Goal: Find contact information: Find contact information

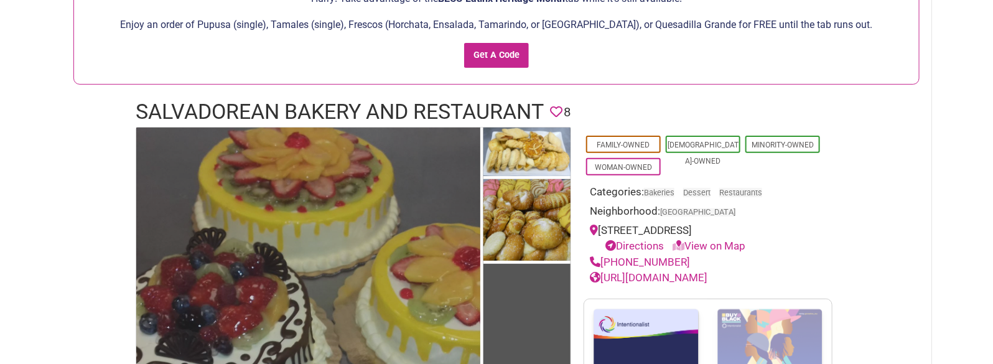
scroll to position [121, 0]
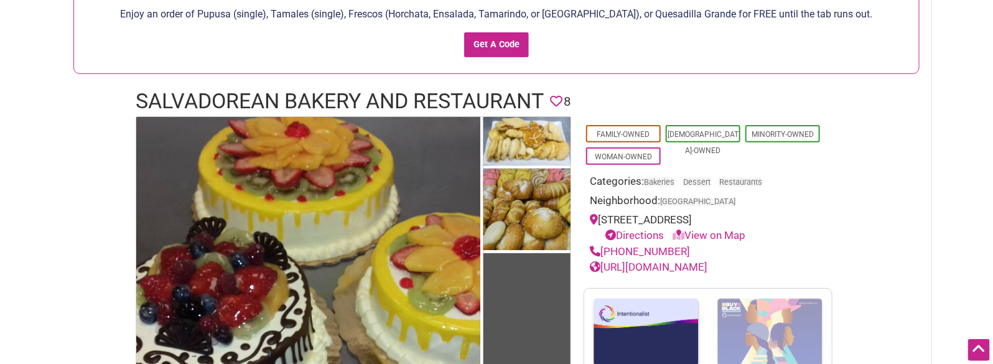
click at [293, 89] on h1 "Salvadorean Bakery and Restaurant" at bounding box center [340, 101] width 408 height 30
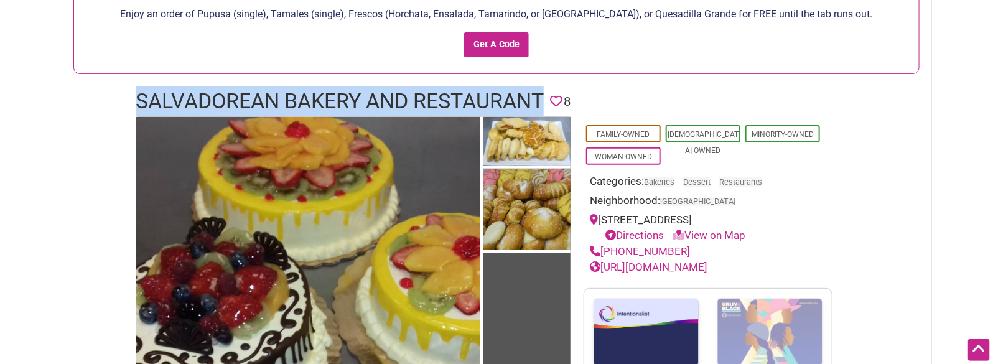
click at [293, 89] on h1 "Salvadorean Bakery and Restaurant" at bounding box center [340, 101] width 408 height 30
copy h1 "Salvadorean Bakery and Restaurant"
drag, startPoint x: 682, startPoint y: 251, endPoint x: 603, endPoint y: 247, distance: 79.1
click at [603, 247] on div "[PHONE_NUMBER]" at bounding box center [708, 252] width 236 height 16
copy link "[PHONE_NUMBER]"
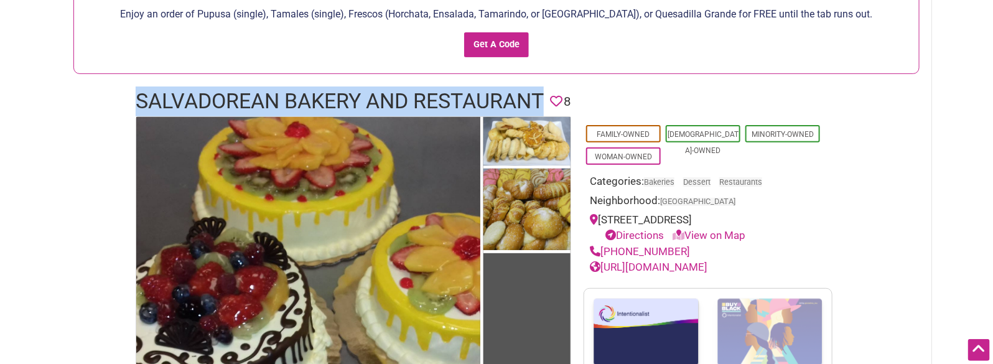
drag, startPoint x: 747, startPoint y: 266, endPoint x: 732, endPoint y: 252, distance: 21.1
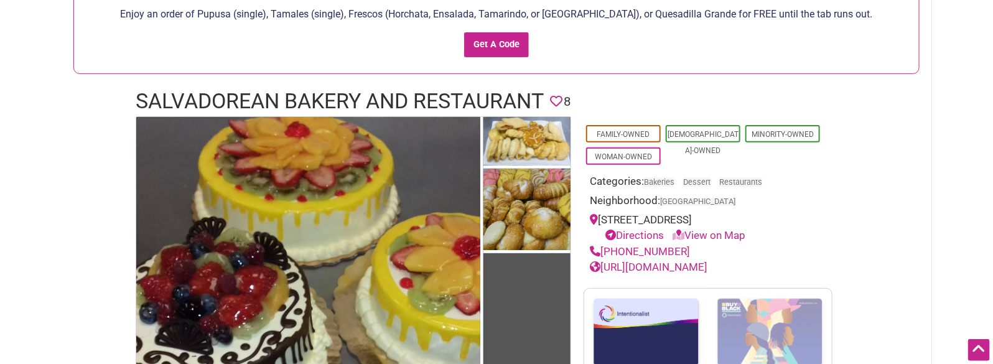
click at [338, 93] on h1 "Salvadorean Bakery and Restaurant" at bounding box center [340, 101] width 408 height 30
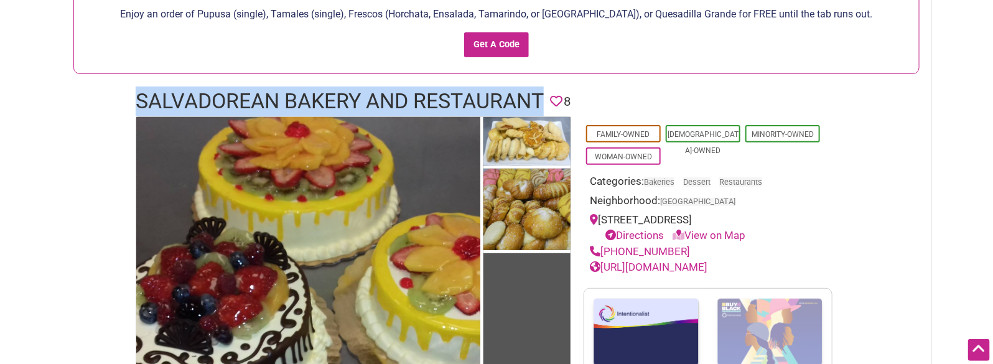
click at [338, 93] on h1 "Salvadorean Bakery and Restaurant" at bounding box center [340, 101] width 408 height 30
